Goal: Information Seeking & Learning: Stay updated

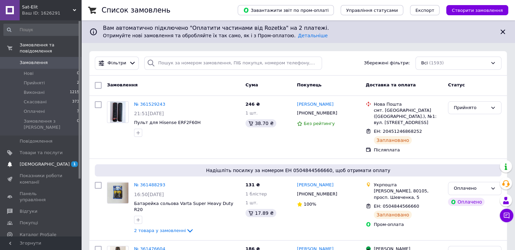
drag, startPoint x: 0, startPoint y: 0, endPoint x: 33, endPoint y: 151, distance: 154.4
click at [33, 161] on span "[DEMOGRAPHIC_DATA]" at bounding box center [45, 164] width 50 height 6
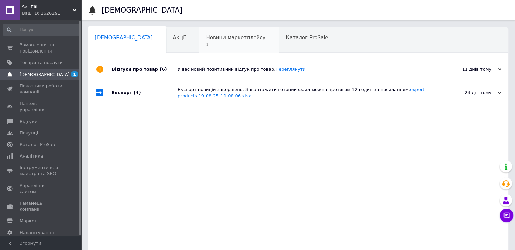
click at [206, 38] on span "Новини маркетплейсу" at bounding box center [236, 38] width 60 height 6
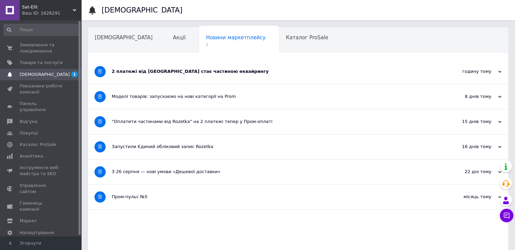
click at [185, 71] on div "2 платежі від [GEOGRAPHIC_DATA] стає частиною еквайрингу" at bounding box center [273, 71] width 322 height 6
